Goal: Obtain resource: Download file/media

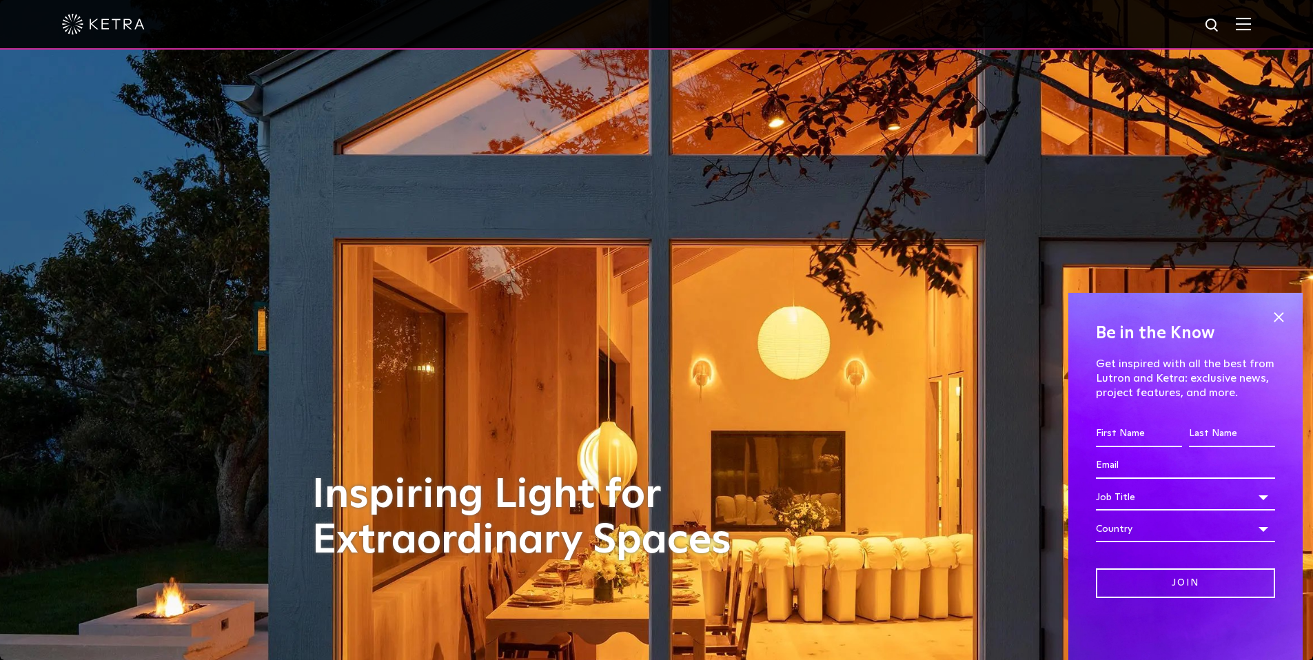
click at [1244, 19] on div at bounding box center [656, 24] width 1189 height 48
click at [1251, 26] on img at bounding box center [1243, 23] width 15 height 13
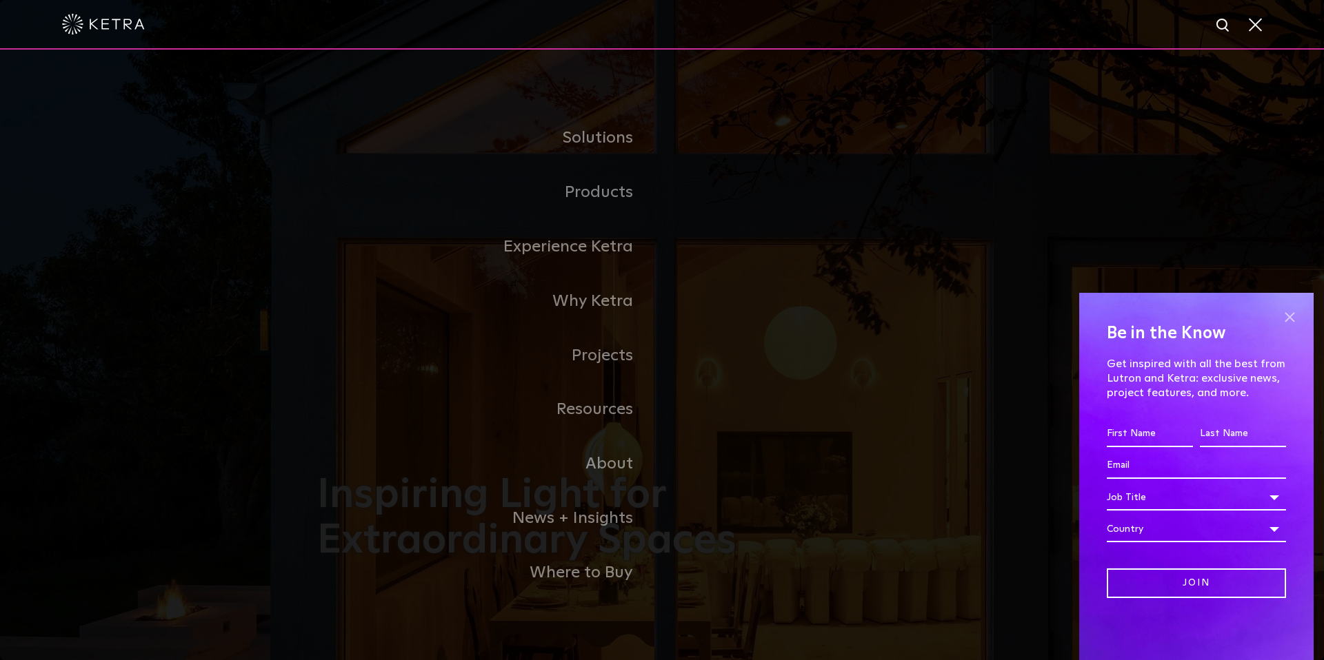
click at [1290, 324] on span at bounding box center [1289, 317] width 21 height 21
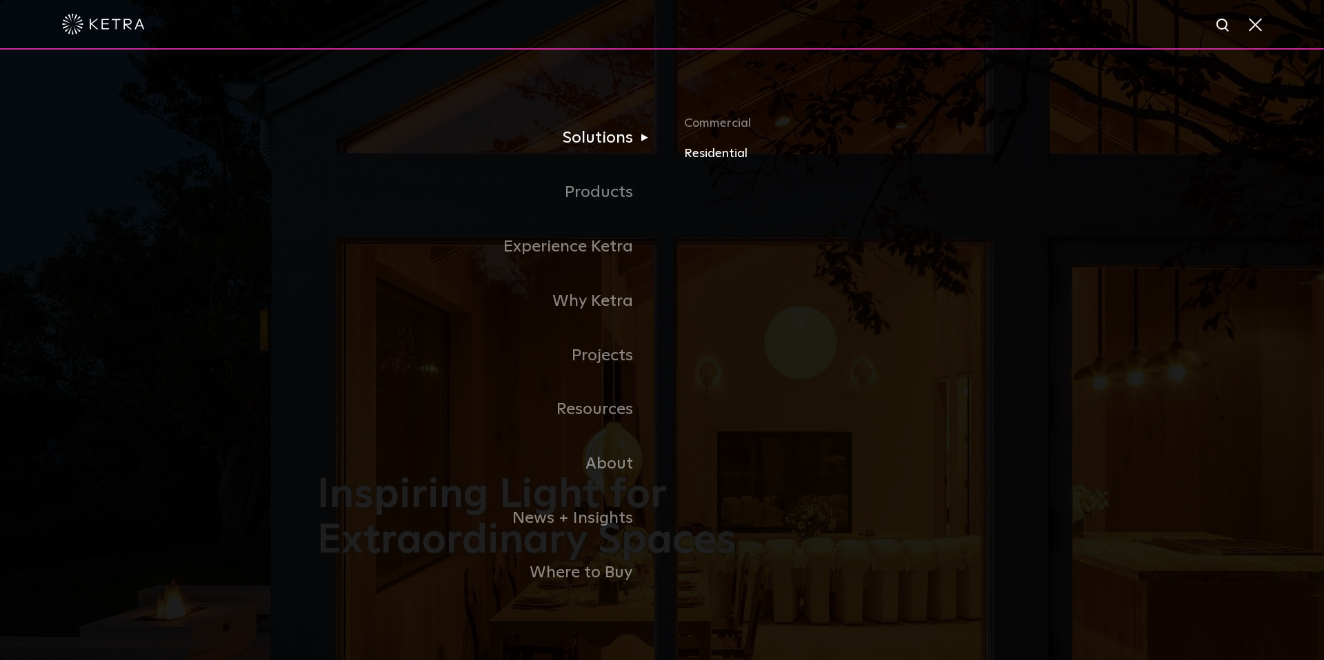
click at [714, 152] on link "Residential" at bounding box center [845, 153] width 323 height 20
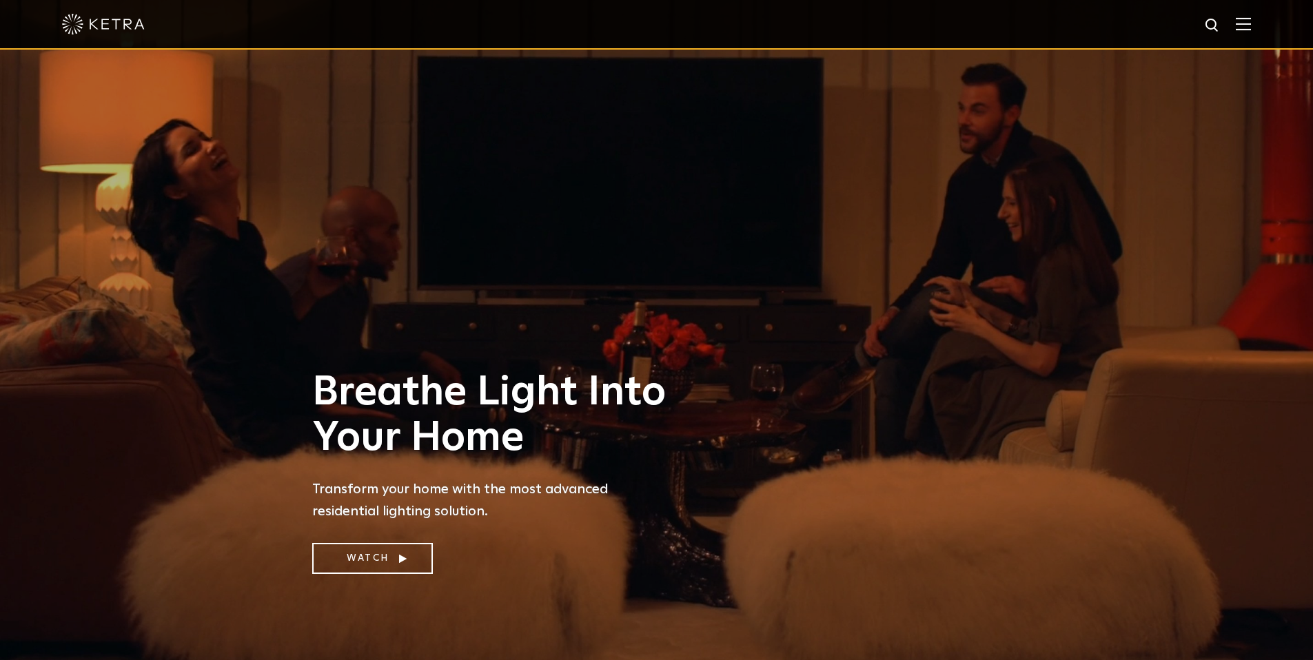
click at [1251, 22] on img at bounding box center [1243, 23] width 15 height 13
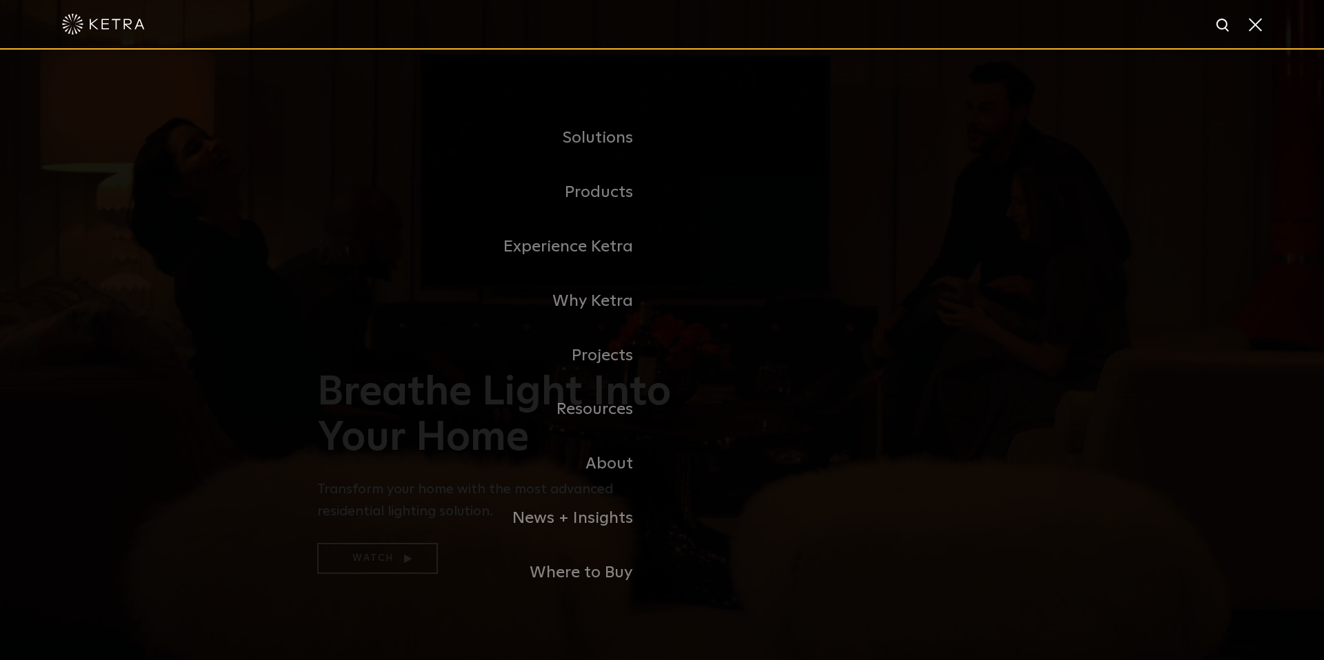
click at [1256, 26] on span at bounding box center [1253, 24] width 15 height 14
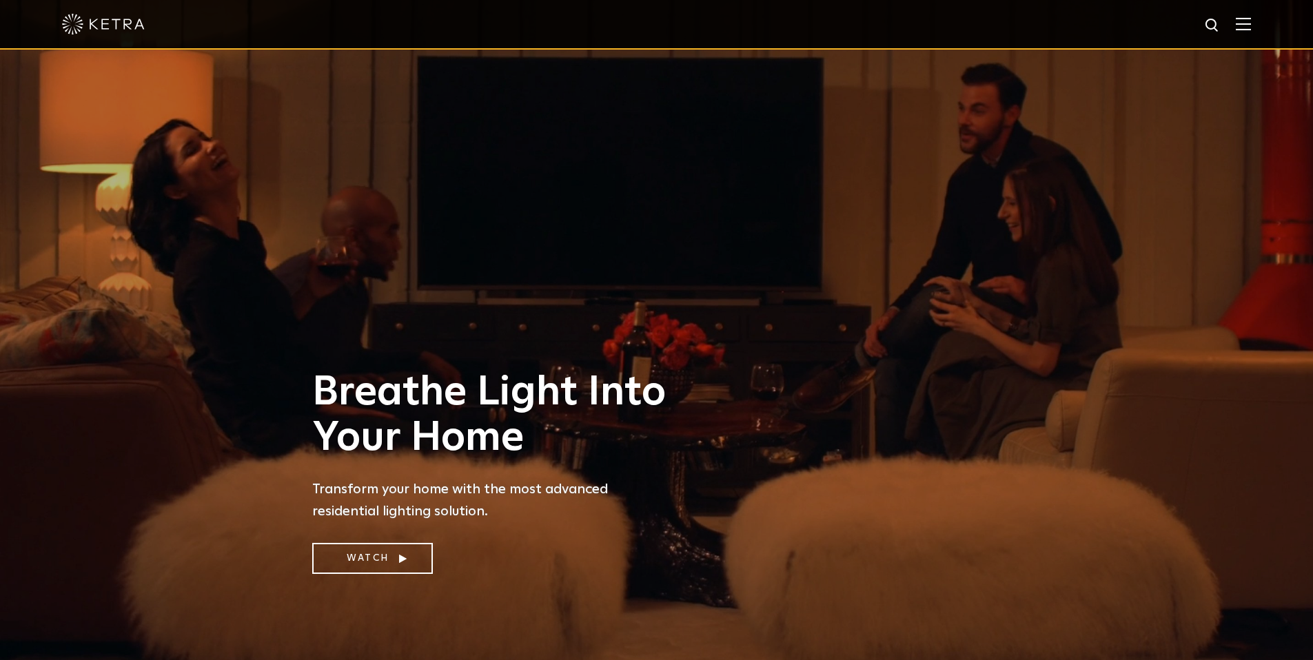
click at [1251, 24] on img at bounding box center [1243, 23] width 15 height 13
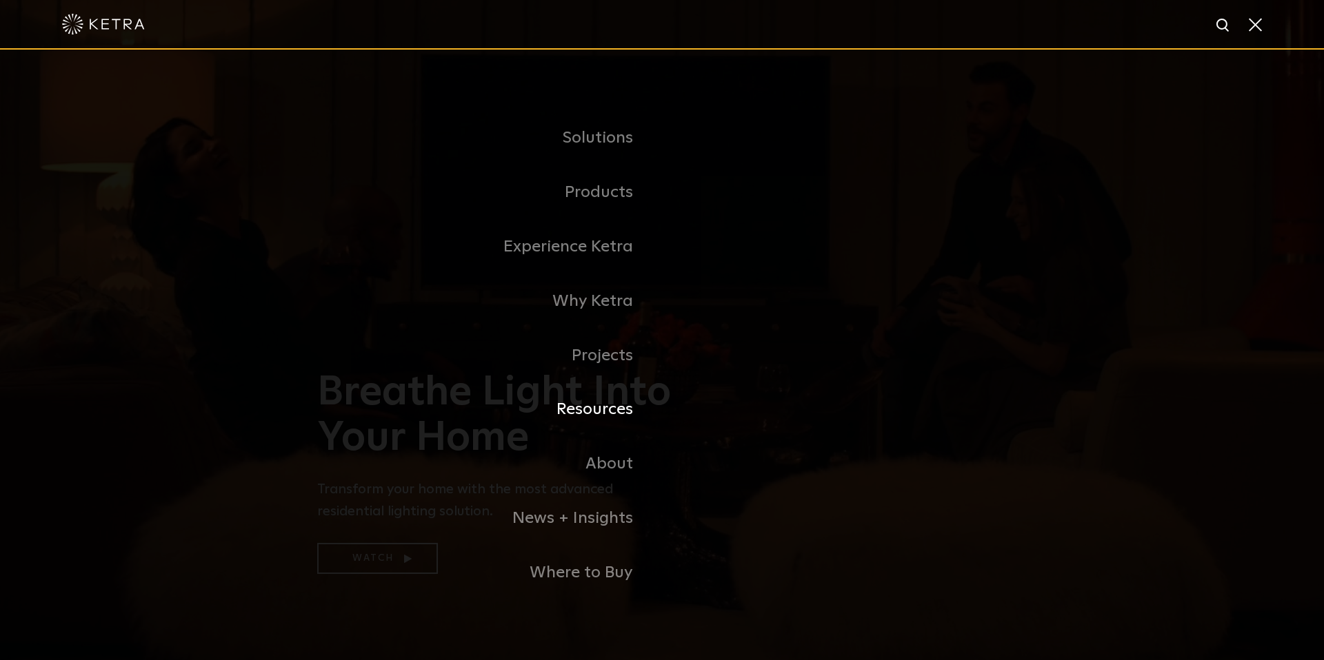
click at [625, 407] on link "Resources" at bounding box center [489, 410] width 345 height 54
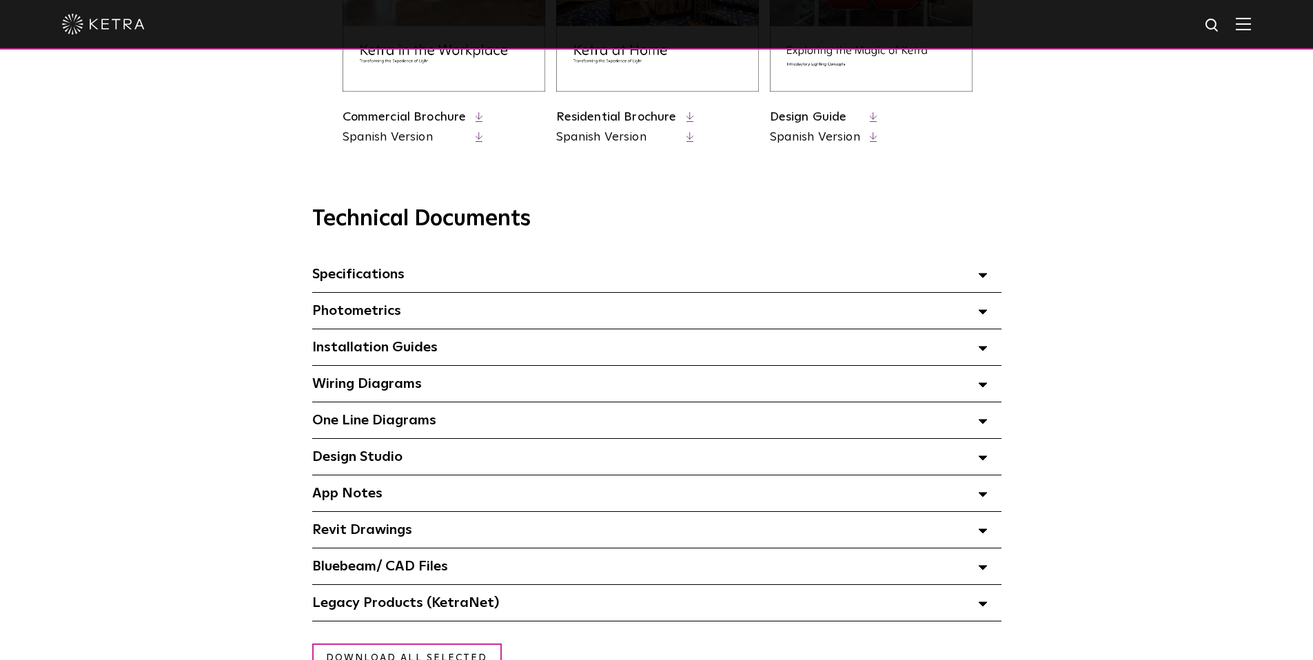
scroll to position [825, 0]
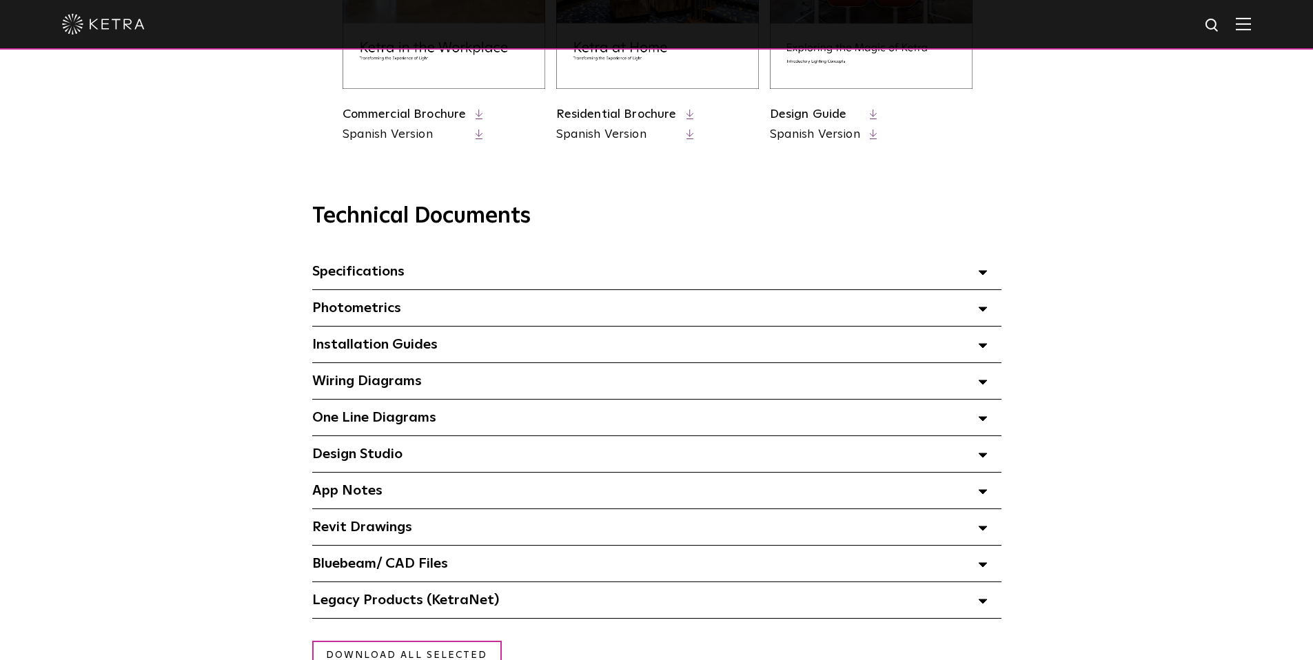
click at [980, 267] on span at bounding box center [983, 272] width 10 height 18
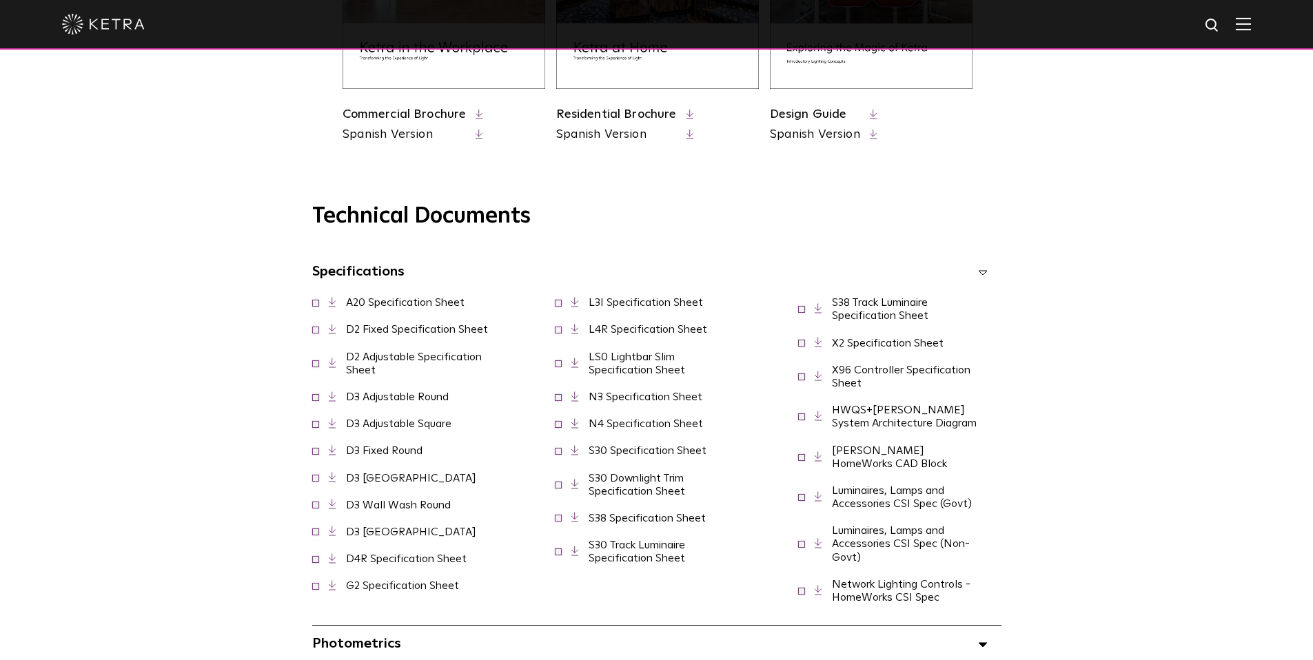
click at [456, 327] on link "D2 Fixed Specification Sheet" at bounding box center [417, 329] width 142 height 11
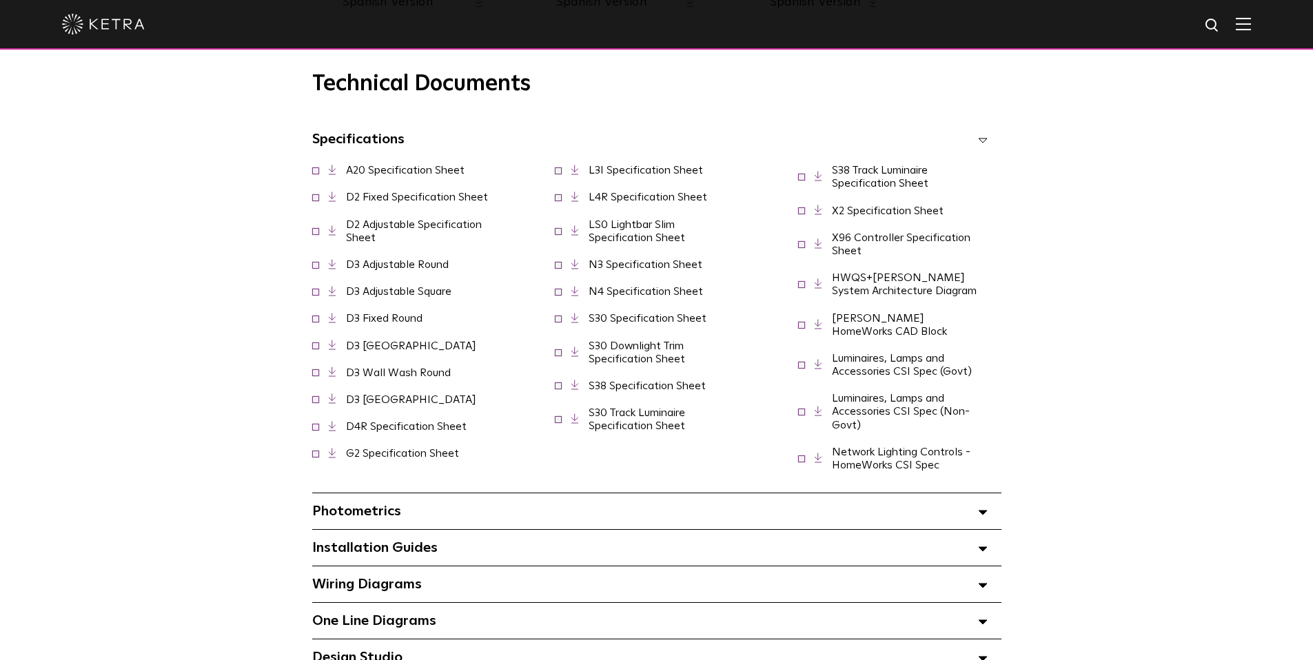
scroll to position [947, 0]
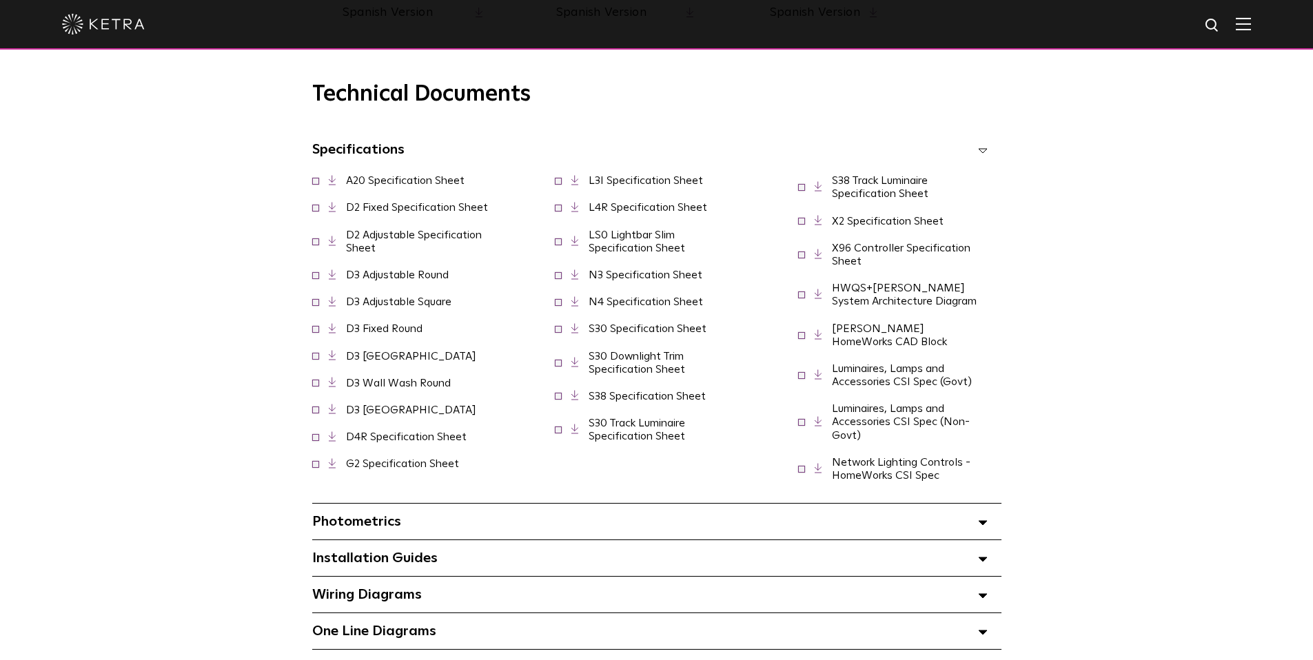
click at [394, 181] on link "A20 Specification Sheet" at bounding box center [405, 180] width 119 height 11
